Goal: Information Seeking & Learning: Learn about a topic

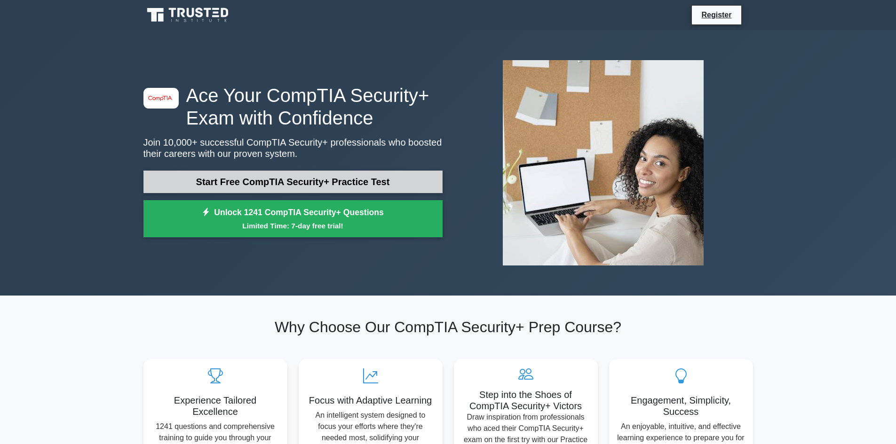
click at [196, 181] on link "Start Free CompTIA Security+ Practice Test" at bounding box center [292, 182] width 299 height 23
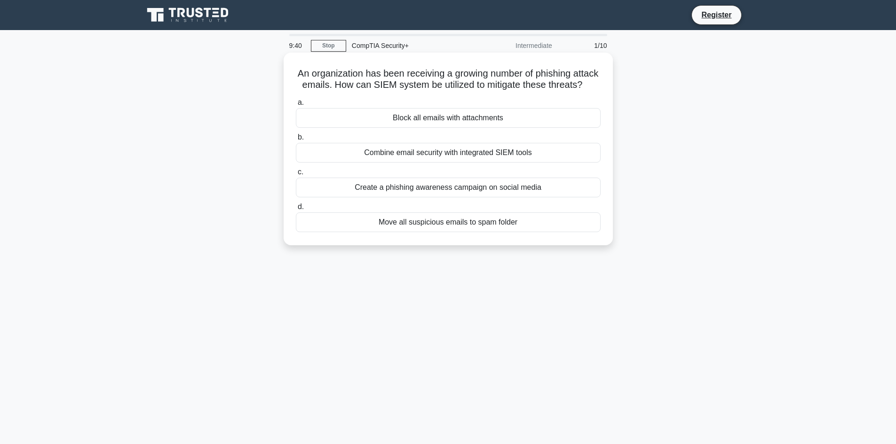
click at [363, 128] on div "Block all emails with attachments" at bounding box center [448, 118] width 305 height 20
click at [296, 106] on input "a. Block all emails with attachments" at bounding box center [296, 103] width 0 height 6
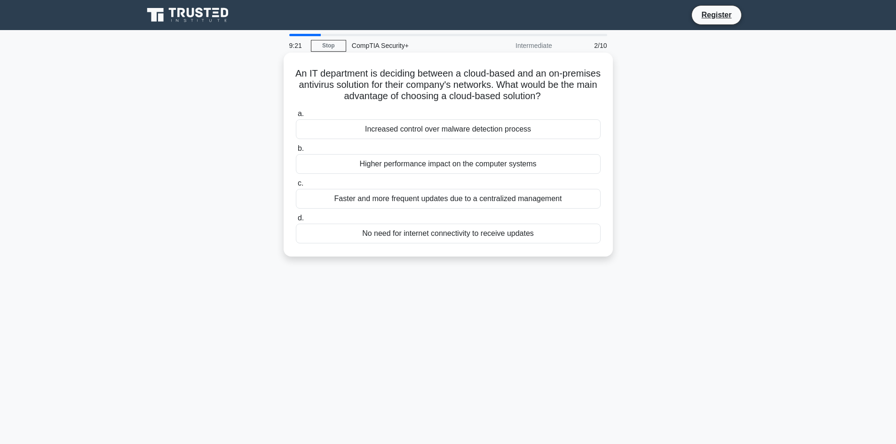
click at [560, 202] on div "Faster and more frequent updates due to a centralized management" at bounding box center [448, 199] width 305 height 20
click at [296, 187] on input "c. Faster and more frequent updates due to a centralized management" at bounding box center [296, 184] width 0 height 6
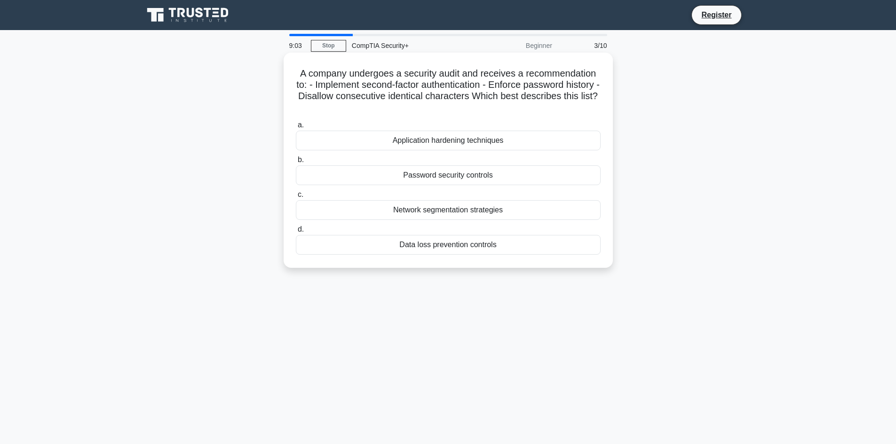
click at [518, 179] on div "Password security controls" at bounding box center [448, 176] width 305 height 20
click at [296, 163] on input "b. Password security controls" at bounding box center [296, 160] width 0 height 6
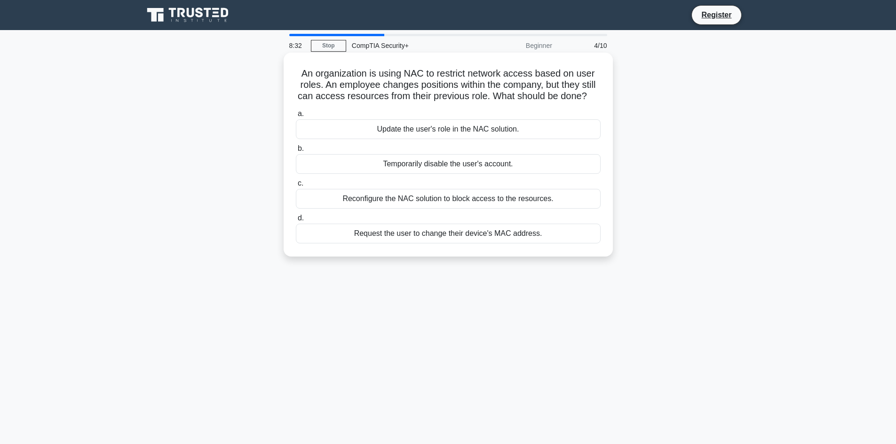
click at [418, 132] on div "Update the user's role in the NAC solution." at bounding box center [448, 129] width 305 height 20
click at [296, 117] on input "a. Update the user's role in the NAC solution." at bounding box center [296, 114] width 0 height 6
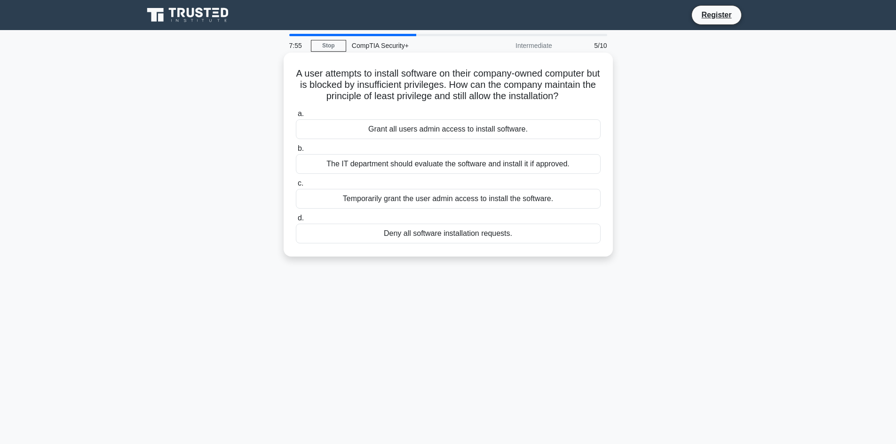
drag, startPoint x: 287, startPoint y: 66, endPoint x: 554, endPoint y: 258, distance: 328.6
click at [554, 257] on div "A user attempts to install software on their company-owned computer but is bloc…" at bounding box center [448, 155] width 329 height 204
copy div "A user attempts to install software on their company-owned computer but is bloc…"
click at [229, 147] on div "A user attempts to install software on their company-owned computer but is bloc…" at bounding box center [448, 162] width 621 height 215
click at [348, 167] on div "The IT department should evaluate the software and install it if approved." at bounding box center [448, 164] width 305 height 20
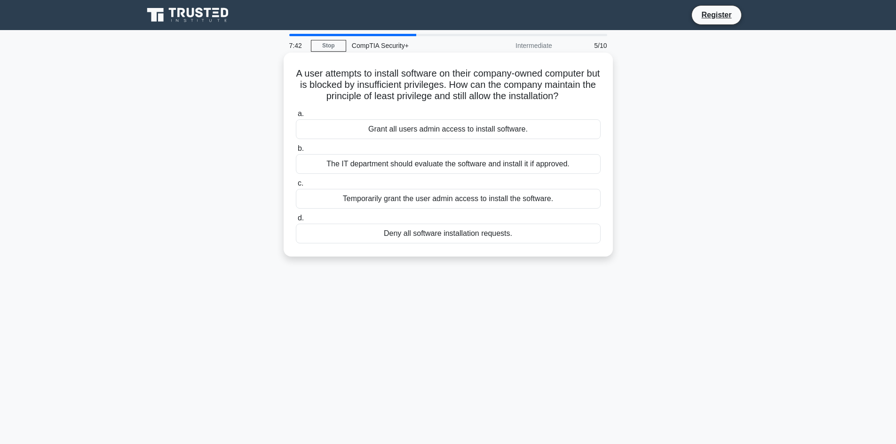
click at [296, 152] on input "b. The IT department should evaluate the software and install it if approved." at bounding box center [296, 149] width 0 height 6
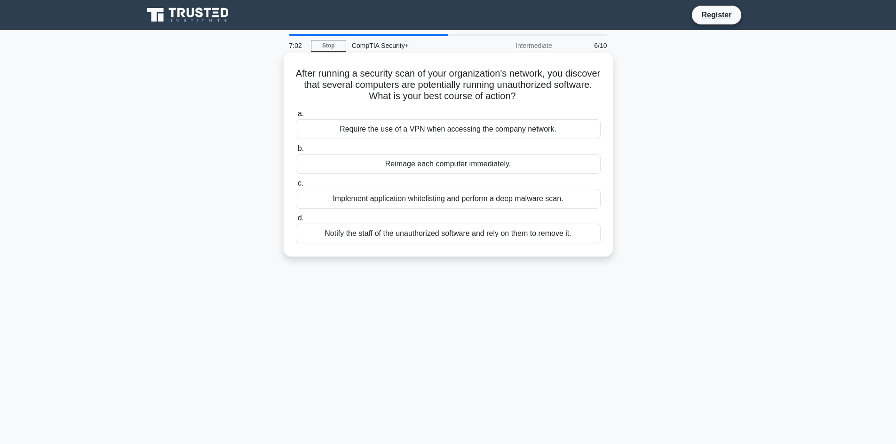
drag, startPoint x: 302, startPoint y: 71, endPoint x: 583, endPoint y: 255, distance: 336.7
click at [583, 255] on div "After running a security scan of your organization's network, you discover that…" at bounding box center [448, 155] width 329 height 204
copy div "After running a security scan of your organization's network, you discover that…"
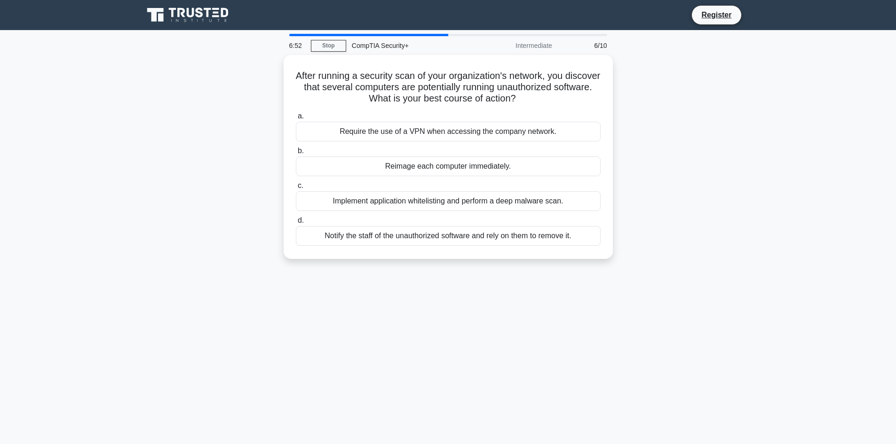
click at [134, 262] on main "6:52 Stop CompTIA Security+ Intermediate 6/10 After running a security scan of …" at bounding box center [448, 269] width 896 height 478
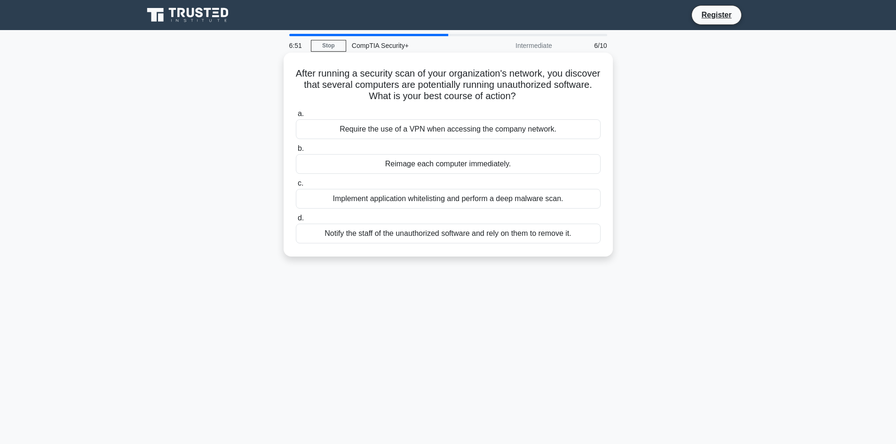
click at [378, 196] on div "Implement application whitelisting and perform a deep malware scan." at bounding box center [448, 199] width 305 height 20
click at [296, 187] on input "c. Implement application whitelisting and perform a deep malware scan." at bounding box center [296, 184] width 0 height 6
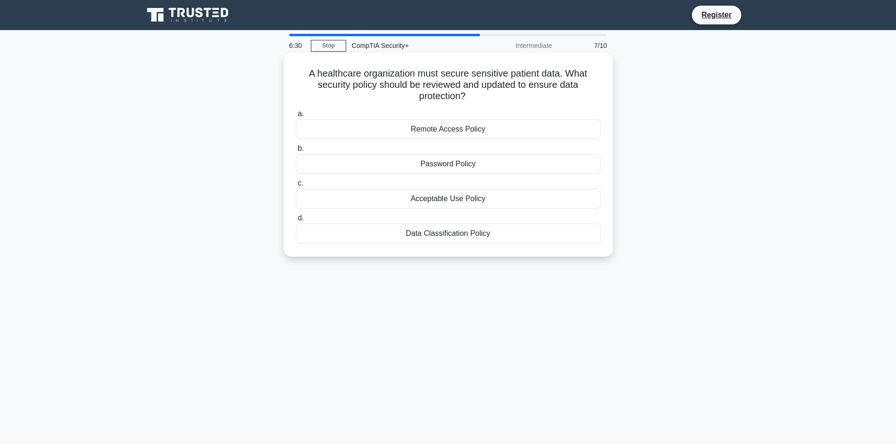
click at [430, 237] on div "Data Classification Policy" at bounding box center [448, 234] width 305 height 20
click at [296, 222] on input "d. Data Classification Policy" at bounding box center [296, 218] width 0 height 6
drag, startPoint x: 285, startPoint y: 71, endPoint x: 528, endPoint y: 255, distance: 304.2
click at [528, 255] on div "During a live security incident, which Incident Response Team artifact is conti…" at bounding box center [448, 155] width 329 height 204
copy div "During a live security incident, which Incident Response Team artifact is conti…"
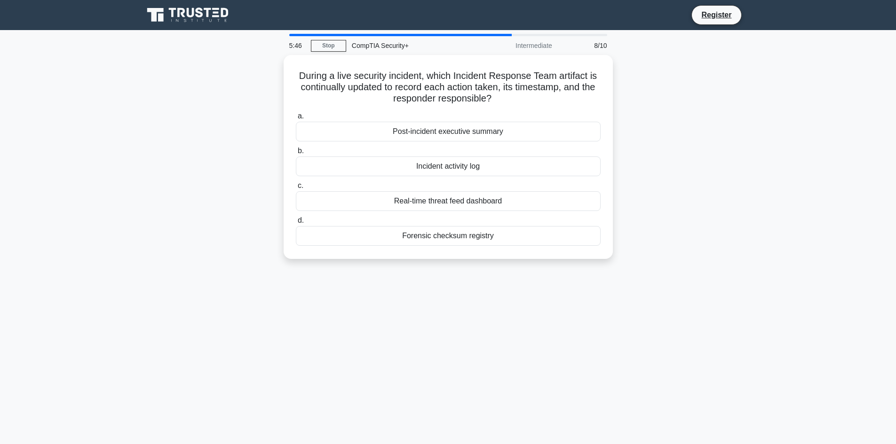
click at [323, 324] on div "5:46 Stop CompTIA Security+ Intermediate 8/10 During a live security incident, …" at bounding box center [448, 269] width 621 height 470
click at [443, 163] on div "Incident activity log" at bounding box center [448, 164] width 305 height 20
click at [296, 152] on input "b. Incident activity log" at bounding box center [296, 149] width 0 height 6
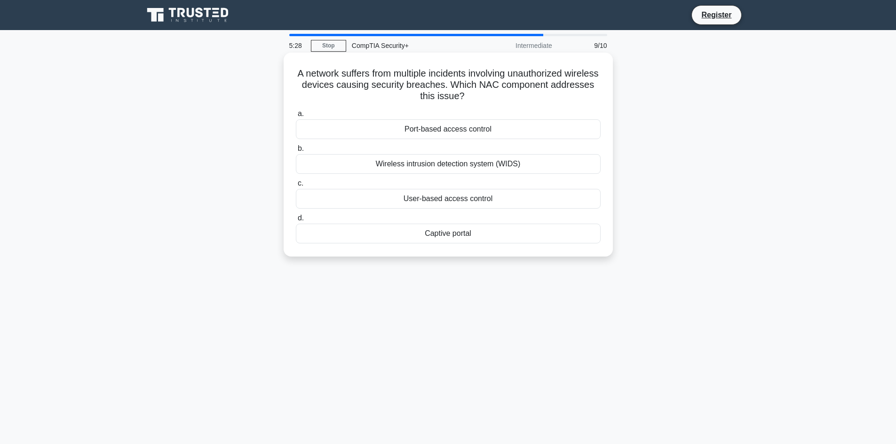
click at [435, 202] on div "User-based access control" at bounding box center [448, 199] width 305 height 20
click at [296, 187] on input "c. User-based access control" at bounding box center [296, 184] width 0 height 6
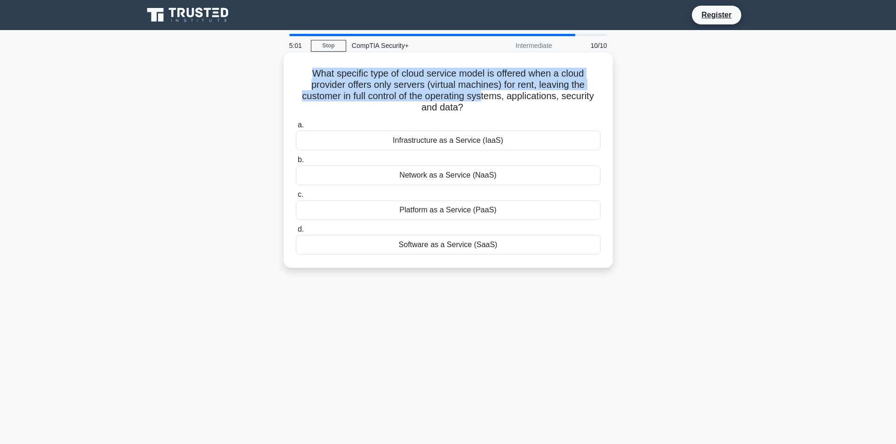
drag, startPoint x: 300, startPoint y: 72, endPoint x: 484, endPoint y: 92, distance: 185.5
click at [484, 92] on h5 "What specific type of cloud service model is offered when a cloud provider offe…" at bounding box center [448, 91] width 307 height 46
drag, startPoint x: 310, startPoint y: 71, endPoint x: 509, endPoint y: 117, distance: 204.7
click at [509, 117] on div "What specific type of cloud service model is offered when a cloud provider offe…" at bounding box center [448, 160] width 322 height 208
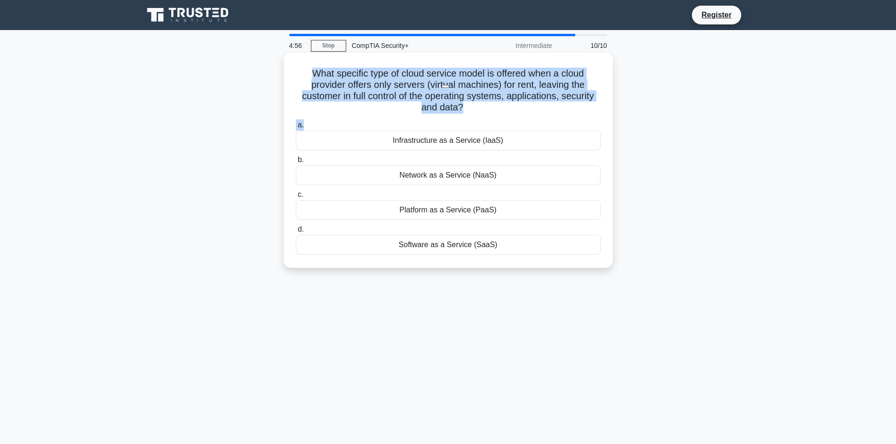
copy div "What specific type of cloud service model is offered when a cloud provider offe…"
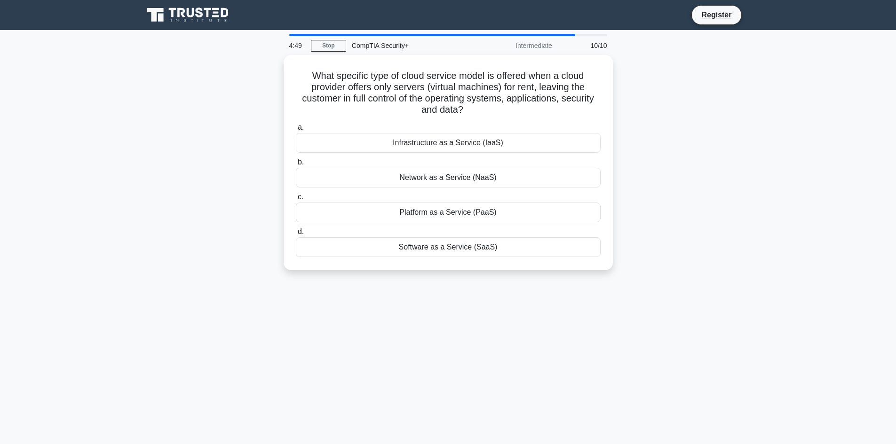
drag, startPoint x: 354, startPoint y: 309, endPoint x: 361, endPoint y: 275, distance: 35.1
click at [354, 309] on div "4:49 Stop CompTIA Security+ Intermediate 10/10 What specific type of cloud serv…" at bounding box center [448, 269] width 621 height 470
click at [426, 138] on div "Infrastructure as a Service (IaaS)" at bounding box center [448, 141] width 305 height 20
click at [296, 128] on input "a. Infrastructure as a Service (IaaS)" at bounding box center [296, 125] width 0 height 6
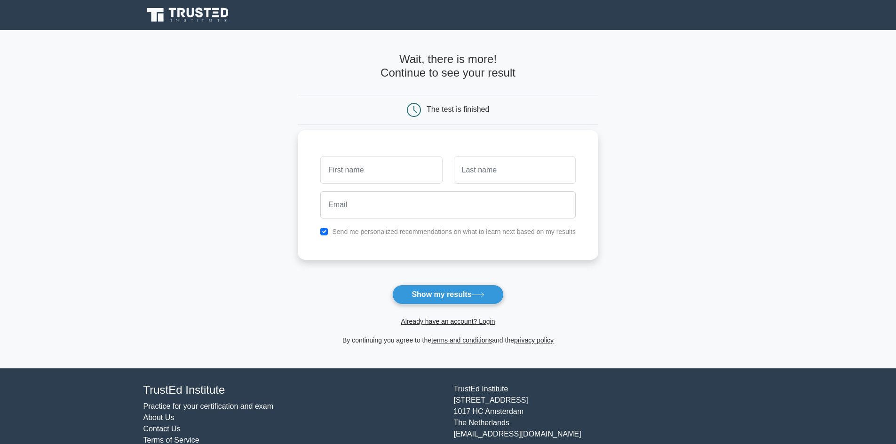
click at [396, 170] on input "text" at bounding box center [381, 170] width 122 height 27
click at [379, 172] on input "text" at bounding box center [381, 170] width 122 height 27
type input "[PERSON_NAME]"
